Goal: Check status

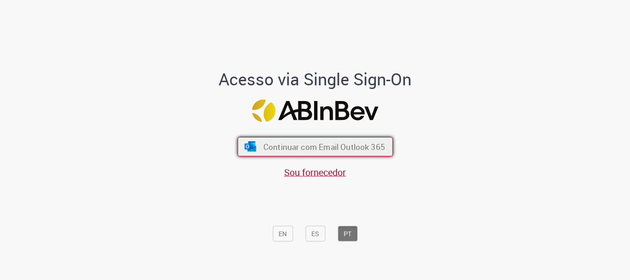
click at [341, 148] on span "Continuar com Email Outlook 365" at bounding box center [324, 147] width 122 height 11
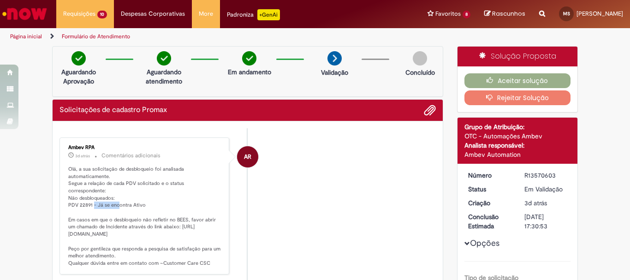
drag, startPoint x: 96, startPoint y: 198, endPoint x: 127, endPoint y: 196, distance: 30.9
click at [124, 197] on p "Olá, a sua solicitação de desbloqueio foi analisada automaticamente. Segue a re…" at bounding box center [145, 216] width 154 height 101
click at [133, 197] on p "Olá, a sua solicitação de desbloqueio foi analisada automaticamente. Segue a re…" at bounding box center [145, 216] width 154 height 101
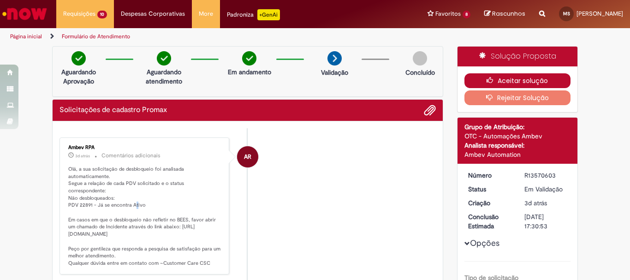
click at [525, 82] on button "Aceitar solução" at bounding box center [517, 80] width 107 height 15
click at [522, 81] on button "Aceitar solução" at bounding box center [517, 80] width 107 height 15
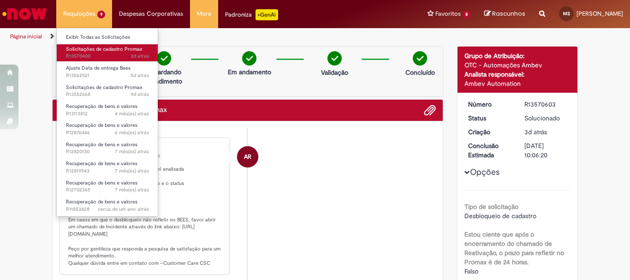
click at [100, 51] on span "Solicitações de cadastro Promax" at bounding box center [104, 49] width 77 height 7
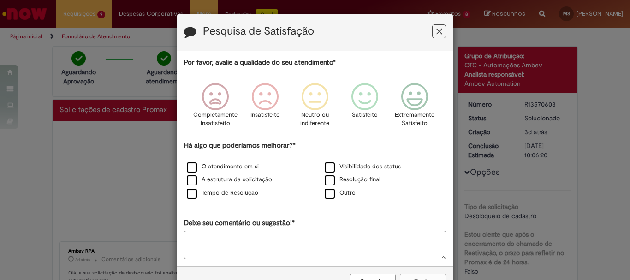
click at [439, 29] on icon "Feedback" at bounding box center [439, 32] width 6 height 10
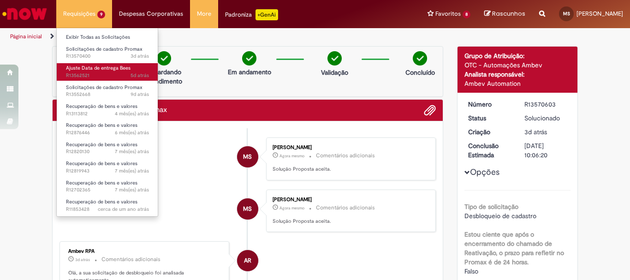
click at [120, 70] on span "Ajuste Data de entrega Bees" at bounding box center [98, 68] width 65 height 7
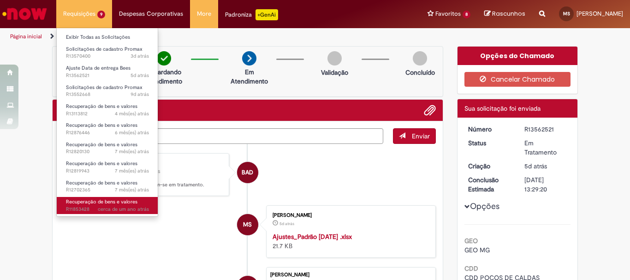
click at [98, 201] on span "Recuperação de bens e valores" at bounding box center [101, 201] width 71 height 7
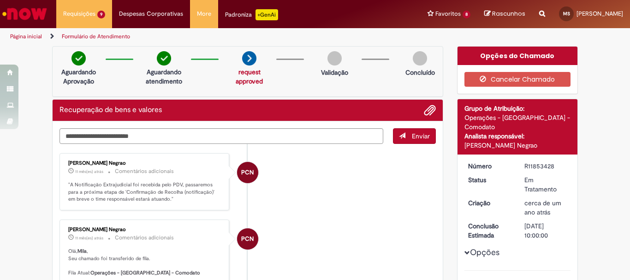
scroll to position [46, 0]
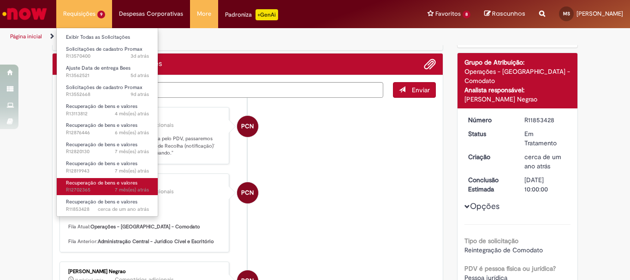
click at [87, 187] on span "7 mês(es) atrás 7 meses atrás R12702365" at bounding box center [107, 189] width 83 height 7
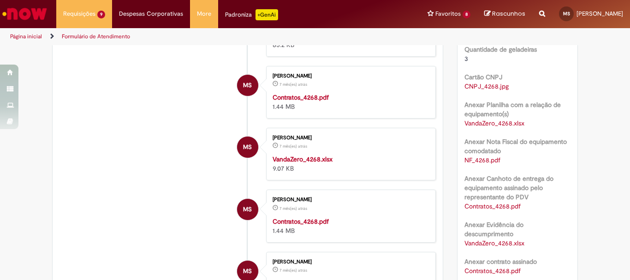
scroll to position [422, 0]
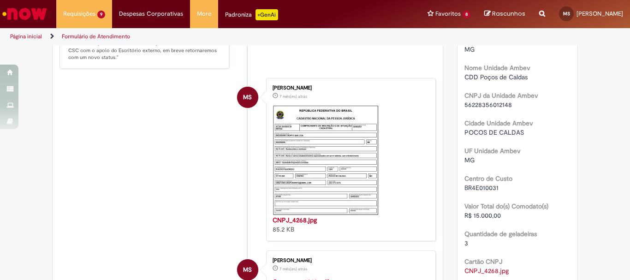
click at [385, 63] on li "PCN [PERSON_NAME] Negrao 7 mês(es) atrás 7 meses atrás Comentários adicionais "…" at bounding box center [247, 40] width 376 height 57
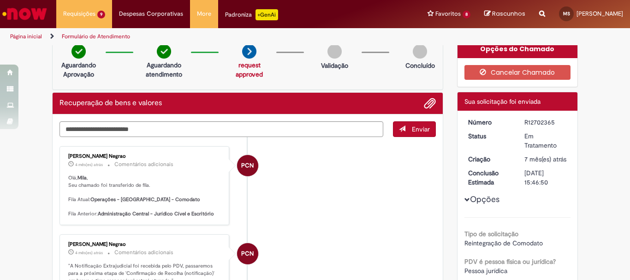
scroll to position [0, 0]
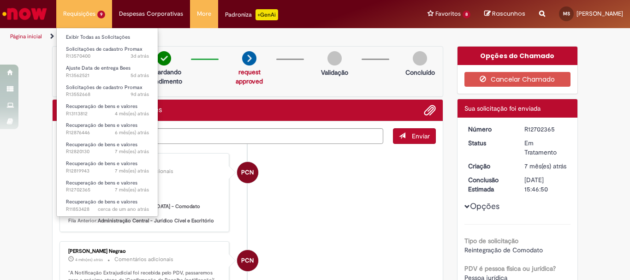
click at [84, 16] on li "Requisições 9 Exibir Todas as Solicitações Solicitações de cadastro Promax 3d a…" at bounding box center [84, 14] width 56 height 28
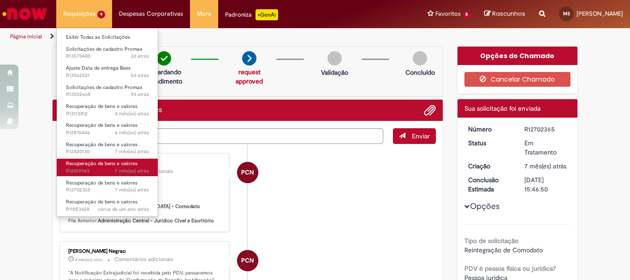
click at [95, 162] on span "Recuperação de bens e valores" at bounding box center [101, 163] width 71 height 7
